Goal: Consume media (video, audio): Consume media (video, audio)

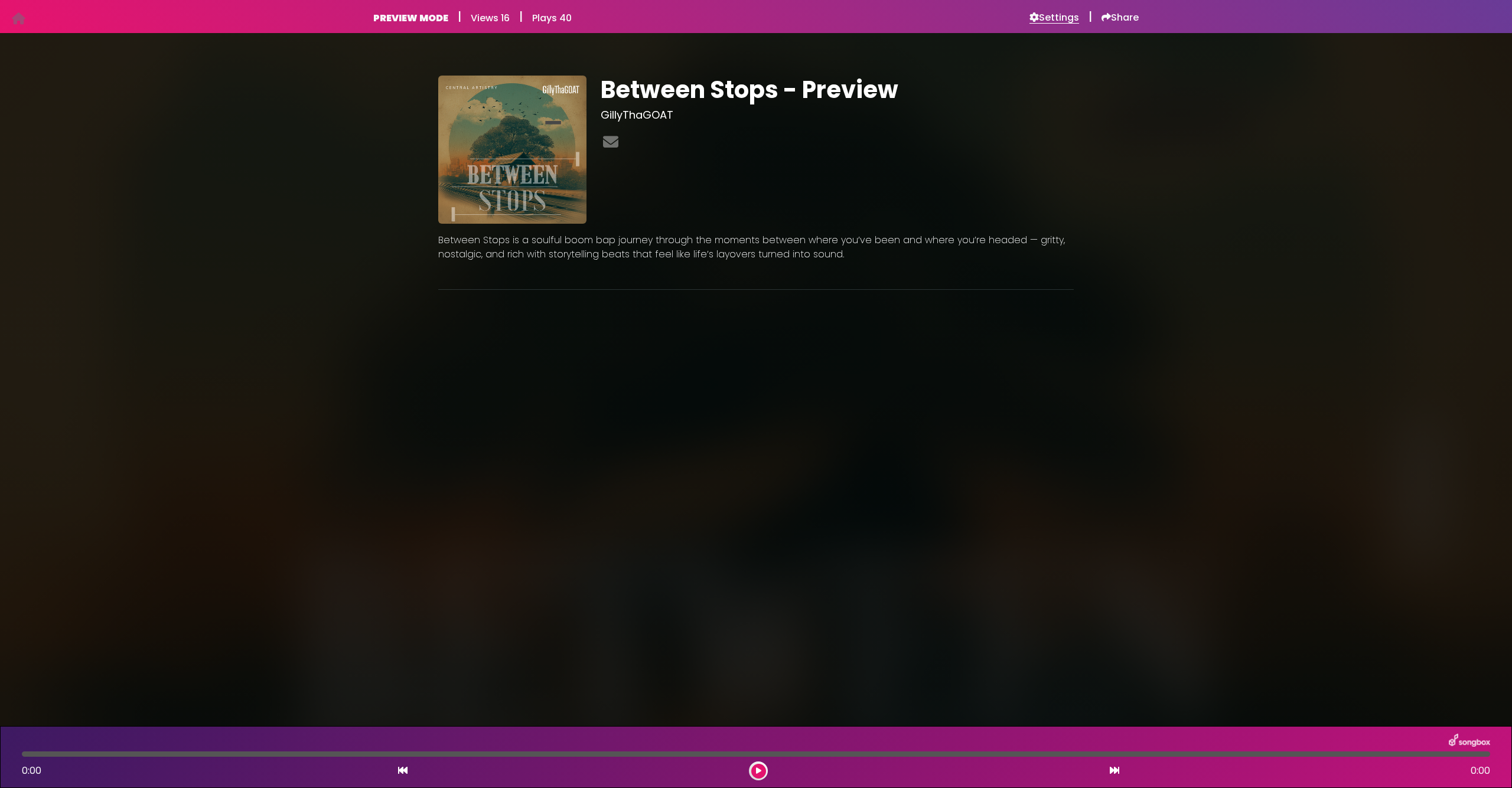
click at [1052, 15] on h6 "Settings" at bounding box center [1053, 18] width 50 height 12
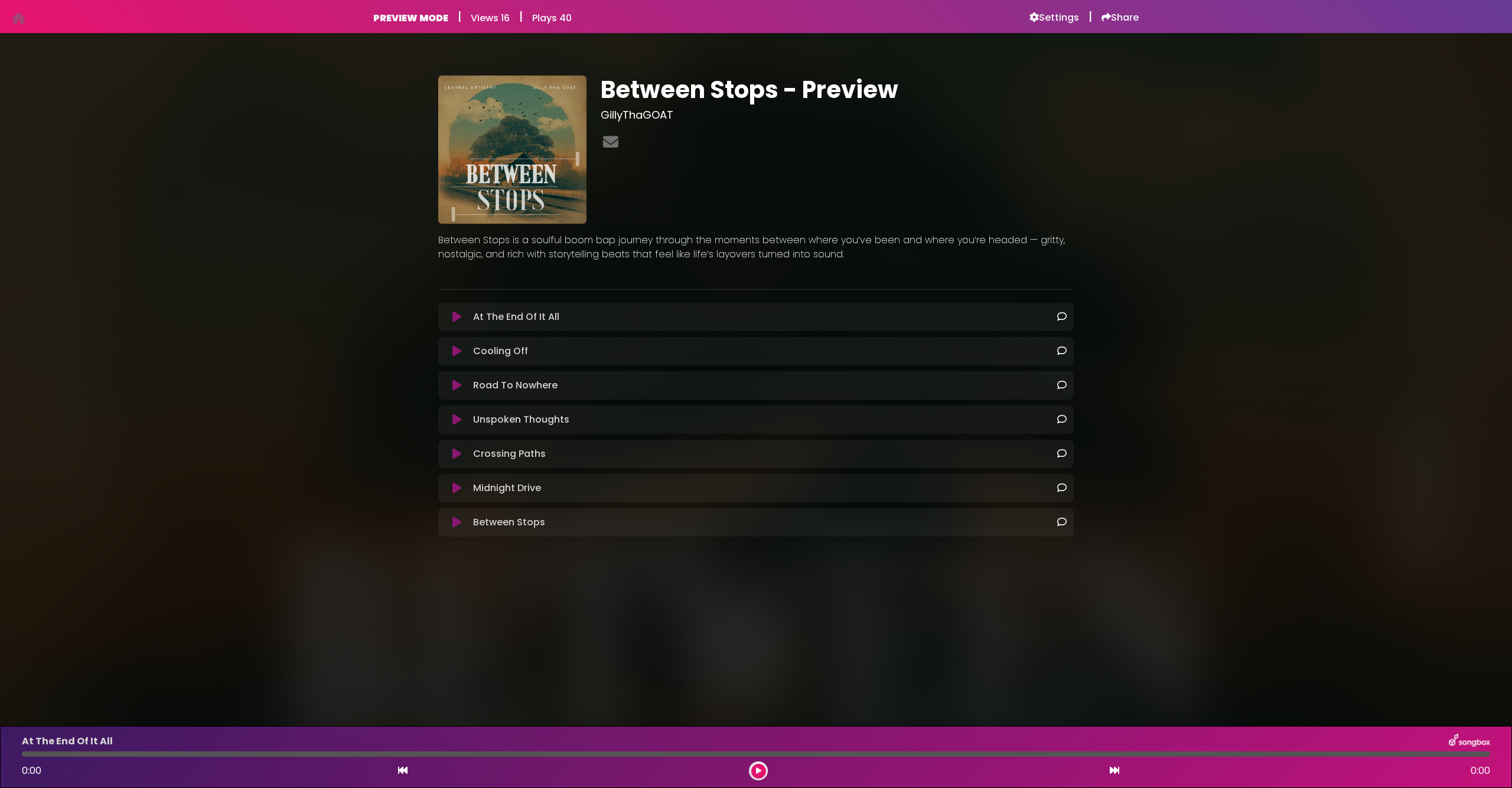
click at [456, 318] on icon at bounding box center [456, 317] width 9 height 12
click at [457, 338] on div "Cooling Off Loading Track... Name" at bounding box center [756, 351] width 635 height 29
click at [456, 341] on div "Cooling Off Loading Track... Name" at bounding box center [756, 351] width 635 height 29
click at [456, 346] on icon at bounding box center [456, 351] width 9 height 12
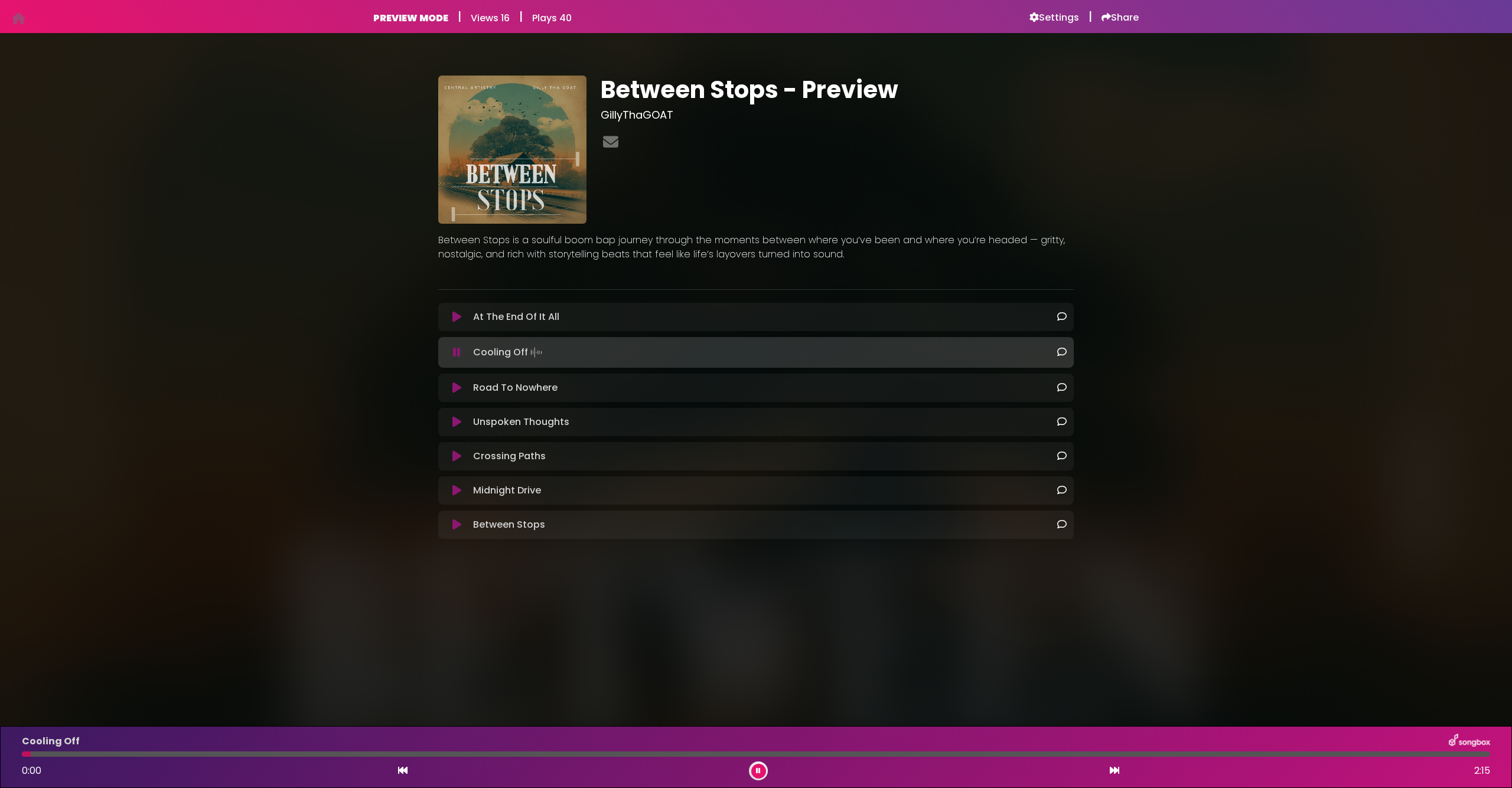
click at [456, 389] on icon at bounding box center [456, 388] width 9 height 12
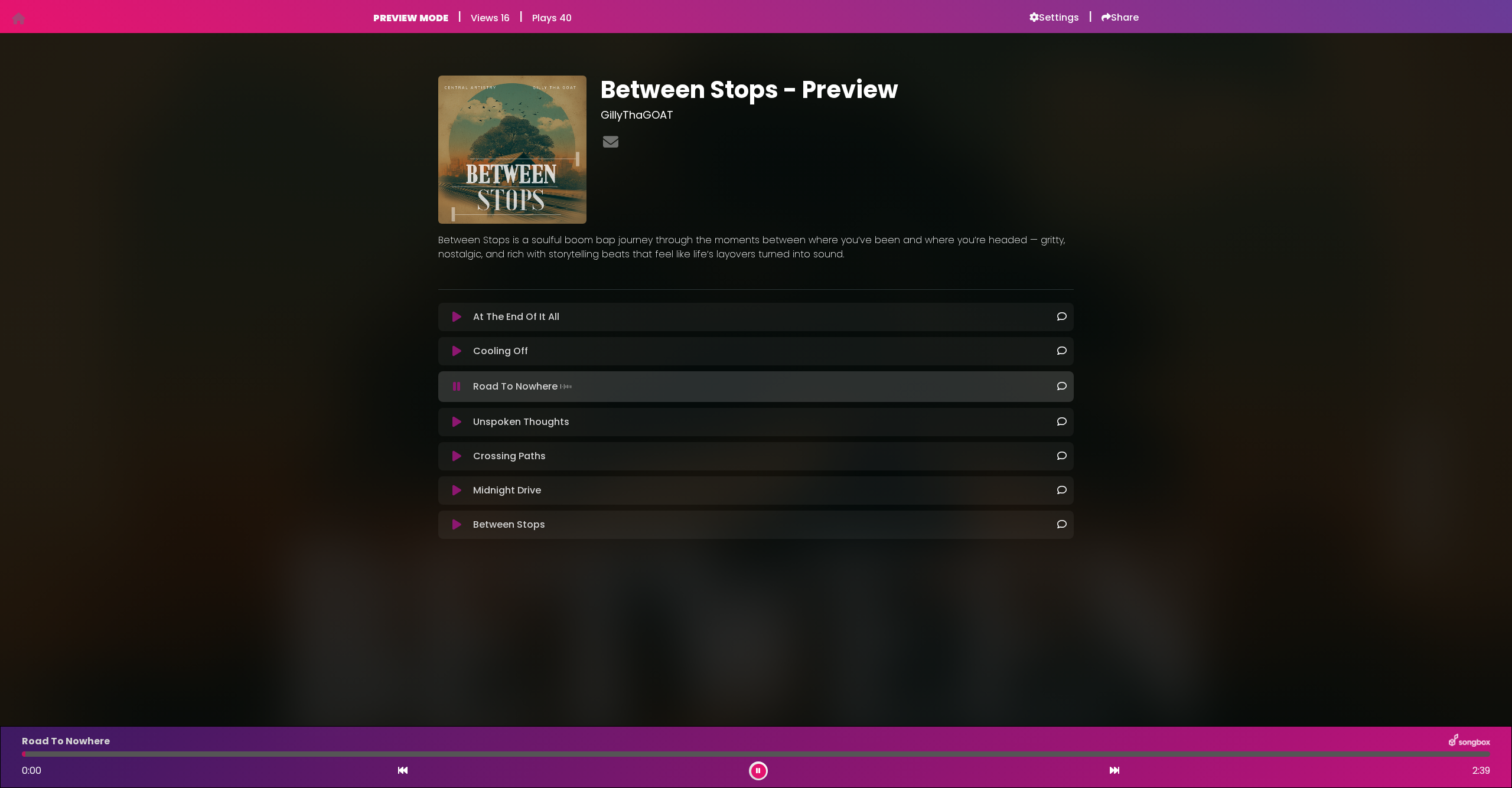
click at [454, 411] on div "Unspoken Thoughts Loading Track..." at bounding box center [756, 422] width 635 height 29
click at [455, 417] on icon at bounding box center [456, 422] width 9 height 12
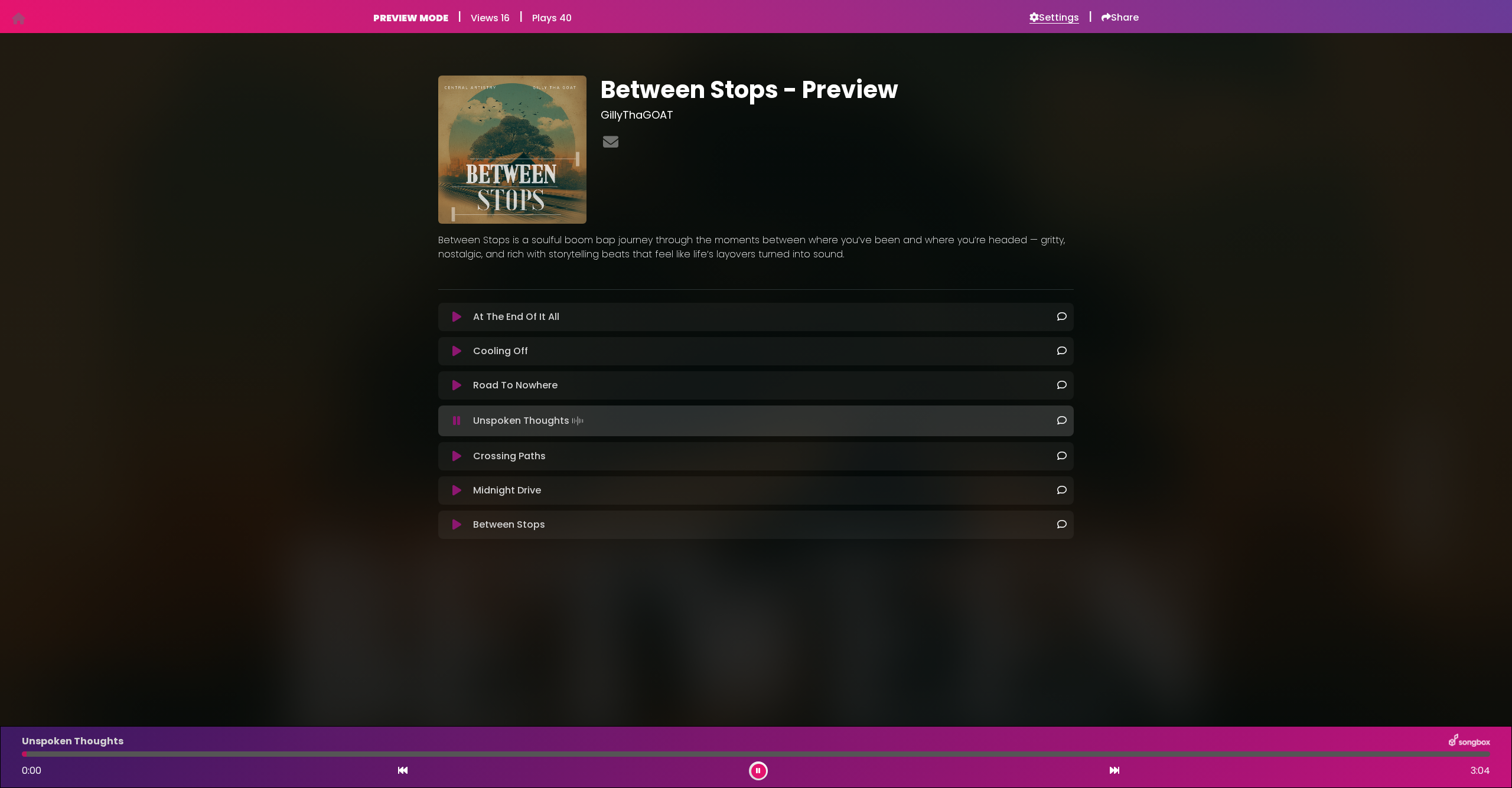
click at [1057, 22] on h6 "Settings" at bounding box center [1053, 18] width 50 height 12
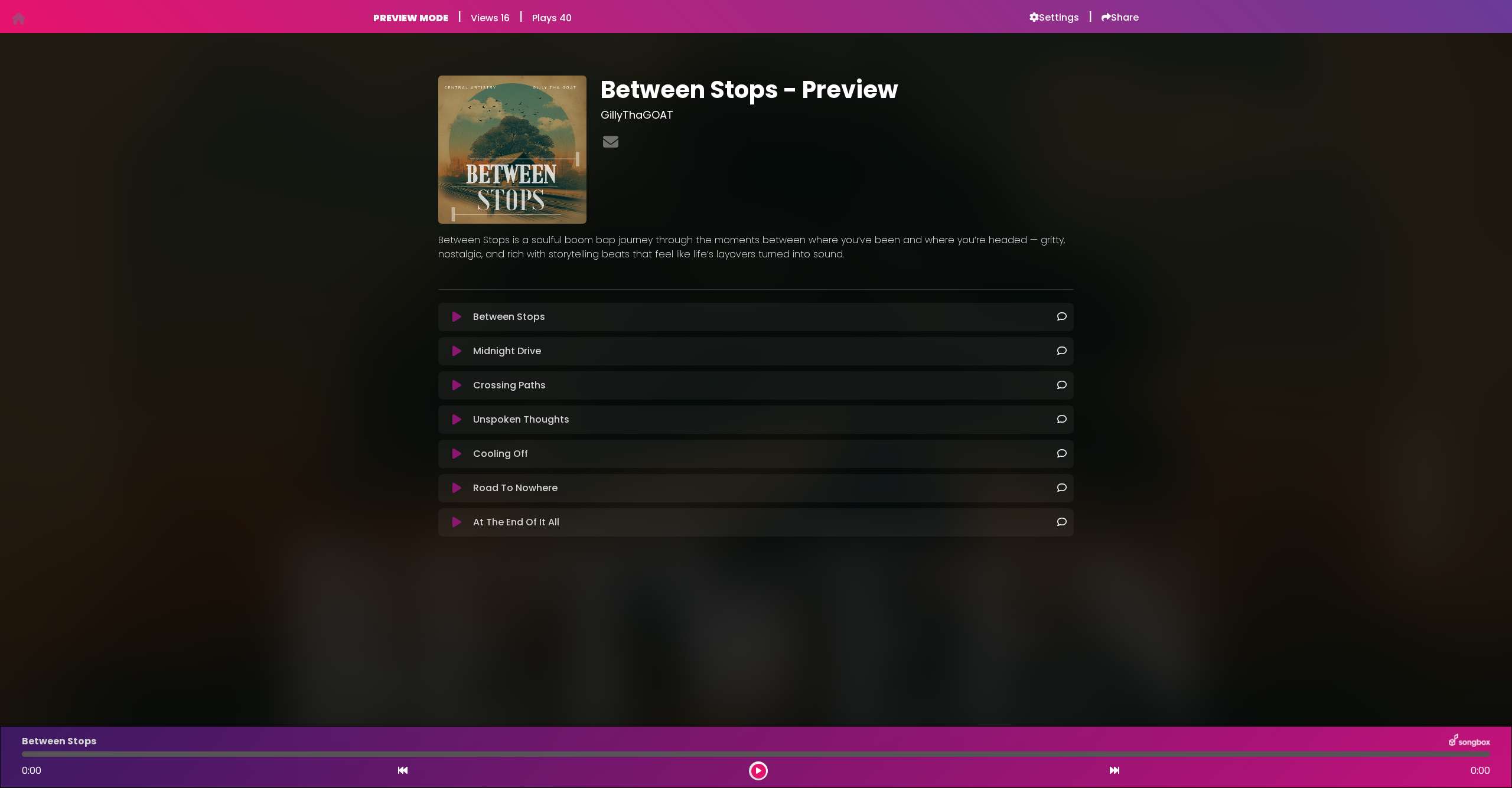
click at [459, 316] on icon at bounding box center [456, 317] width 9 height 12
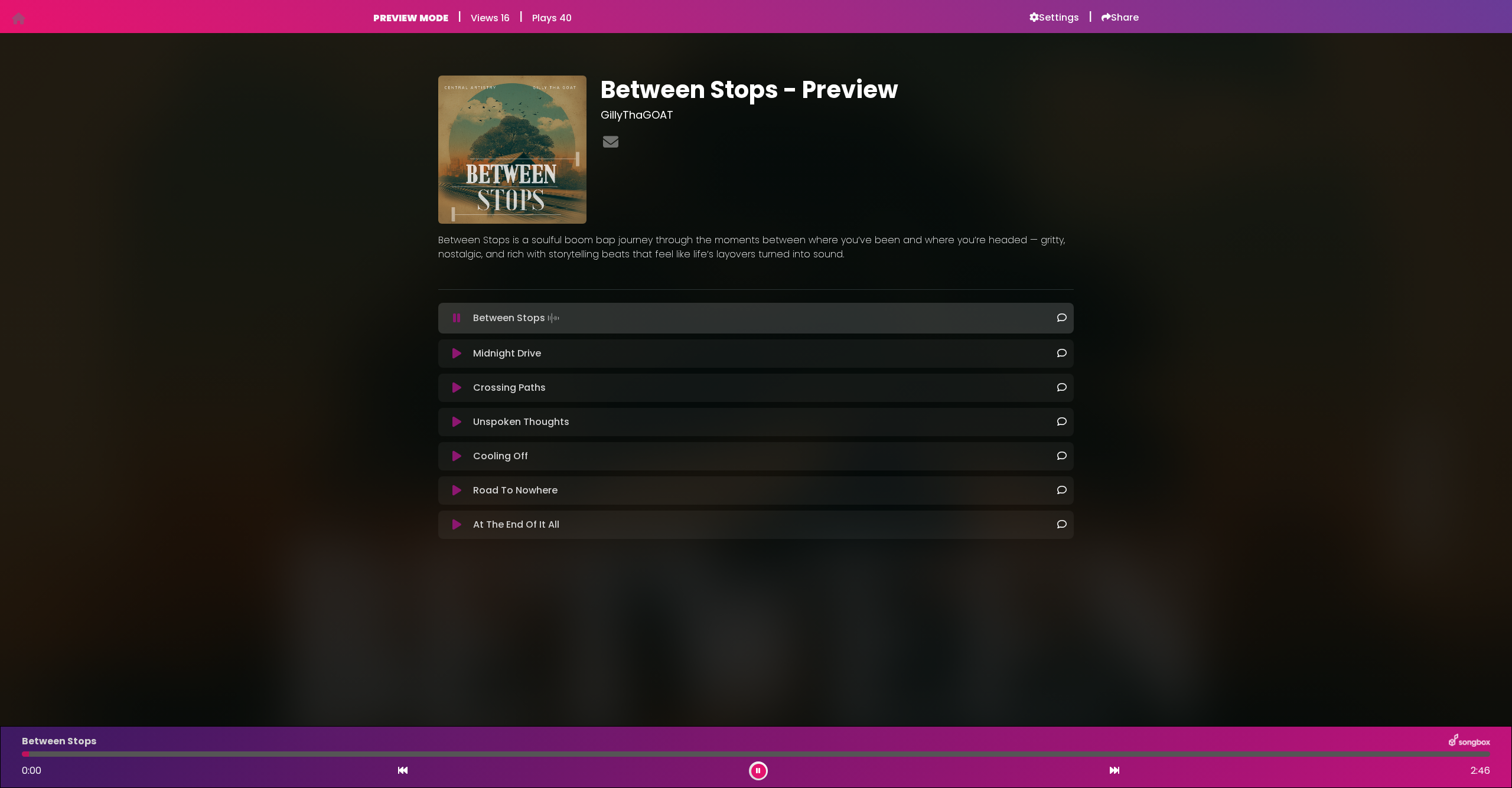
click at [453, 523] on icon at bounding box center [456, 524] width 9 height 12
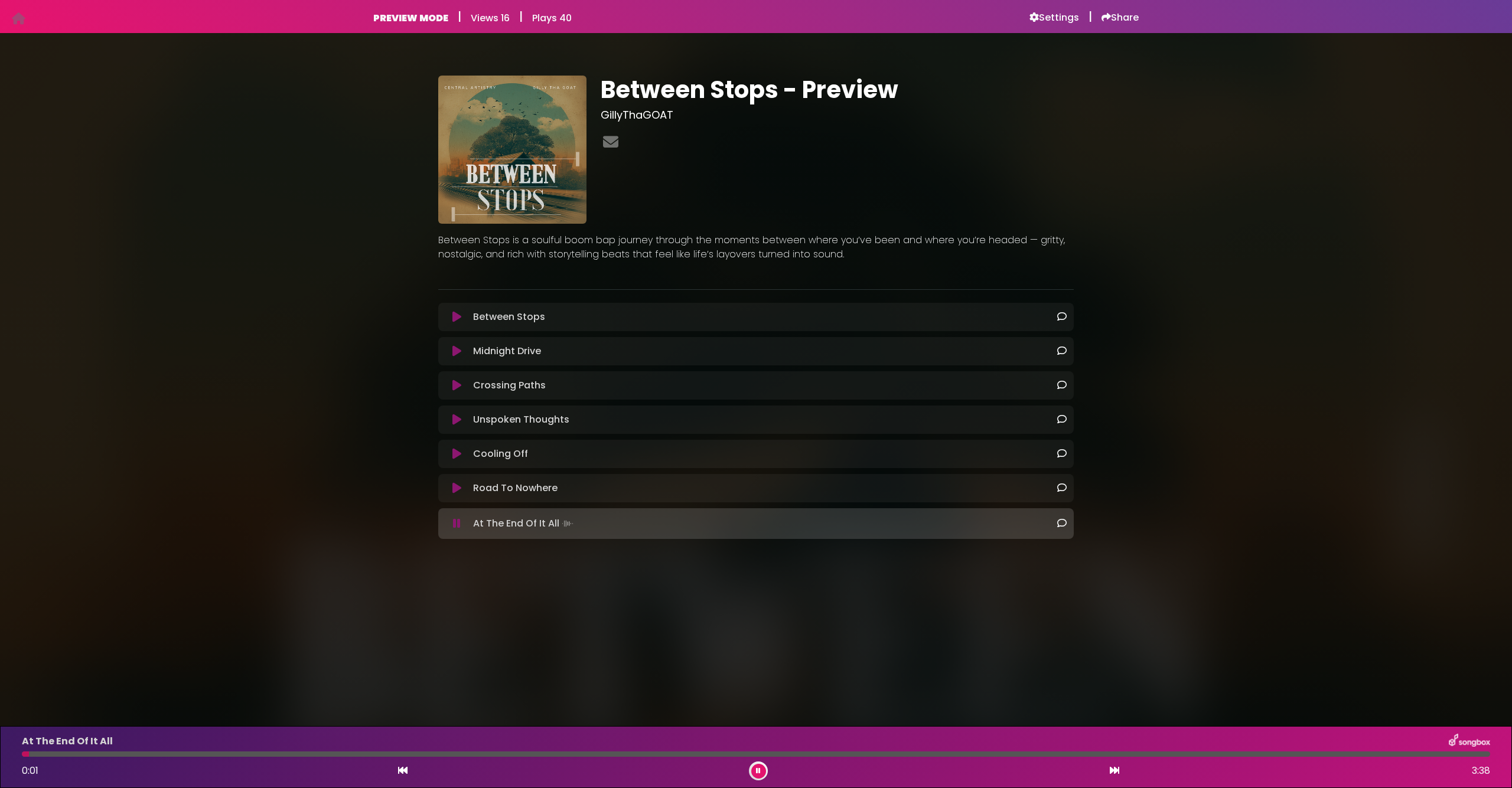
click at [455, 483] on icon at bounding box center [456, 488] width 9 height 12
